Goal: Information Seeking & Learning: Learn about a topic

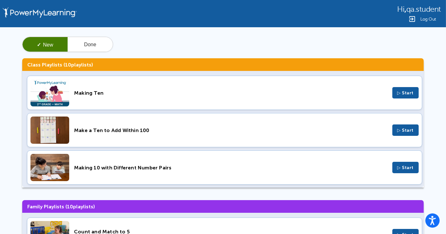
click at [213, 167] on div "Making 10 with Different Number Pairs" at bounding box center [230, 168] width 313 height 6
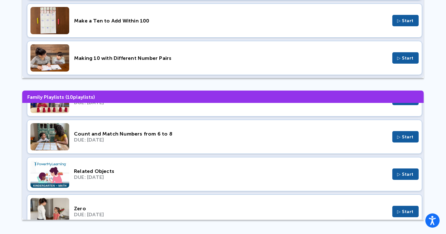
scroll to position [70, 0]
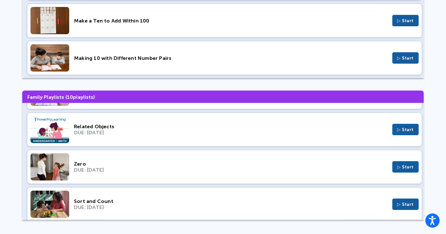
click at [168, 168] on div "DUE: Aug 28, 2025" at bounding box center [230, 170] width 313 height 6
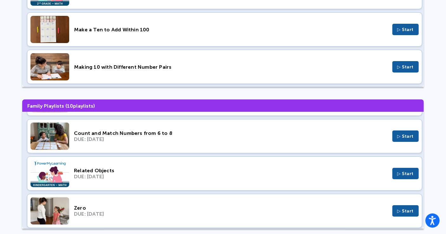
scroll to position [110, 0]
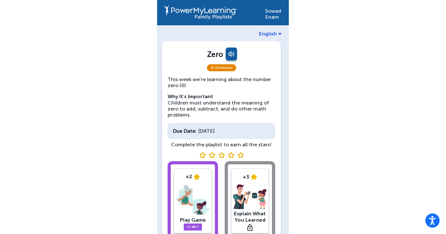
click at [270, 31] on span "English" at bounding box center [268, 34] width 18 height 6
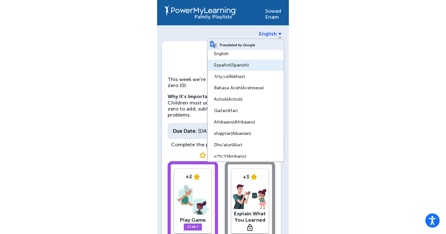
click at [248, 61] on link "Español (Spanish)" at bounding box center [245, 65] width 76 height 11
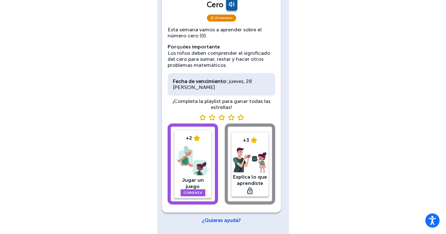
click at [195, 173] on img at bounding box center [193, 161] width 34 height 33
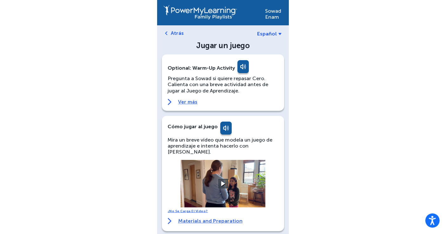
click at [269, 33] on span "Español" at bounding box center [267, 34] width 20 height 6
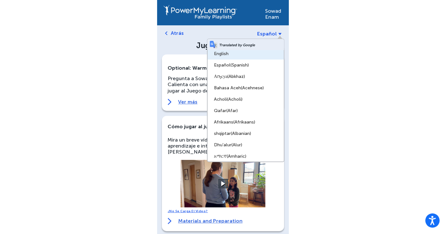
click at [217, 55] on link "English" at bounding box center [245, 53] width 76 height 11
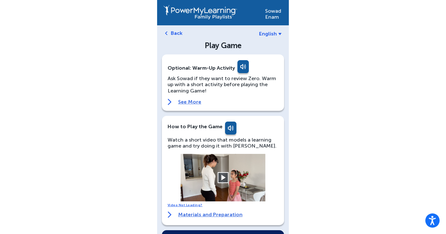
click at [226, 176] on button at bounding box center [222, 178] width 11 height 11
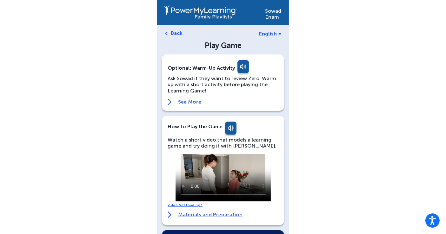
click at [226, 176] on video at bounding box center [222, 178] width 95 height 48
click at [262, 35] on span "English" at bounding box center [268, 34] width 18 height 6
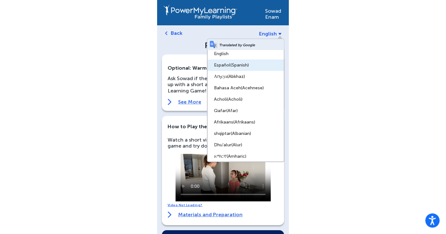
click at [238, 63] on span "(Spanish)" at bounding box center [239, 64] width 18 height 5
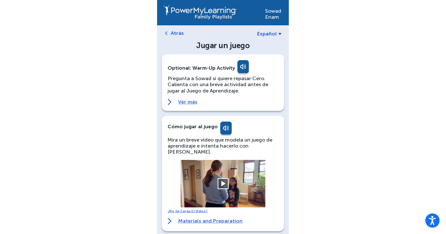
click at [222, 179] on button at bounding box center [222, 184] width 11 height 11
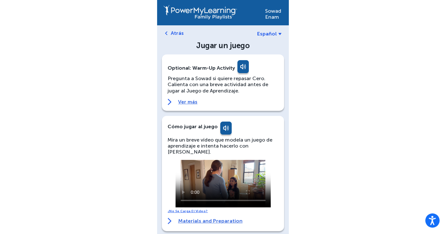
click at [222, 177] on video at bounding box center [222, 184] width 95 height 48
click at [272, 35] on span "Español" at bounding box center [267, 34] width 20 height 6
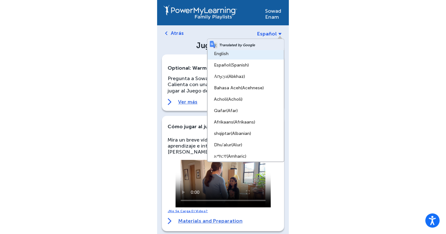
click at [238, 55] on link "English" at bounding box center [245, 53] width 76 height 11
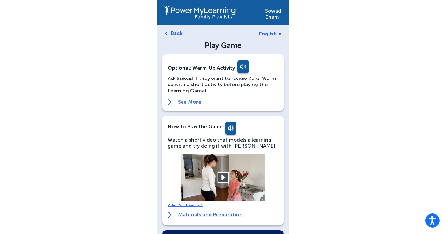
click at [219, 180] on button at bounding box center [222, 178] width 11 height 11
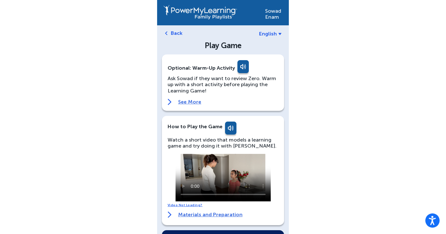
click at [212, 178] on video at bounding box center [222, 178] width 95 height 48
